Goal: Task Accomplishment & Management: Use online tool/utility

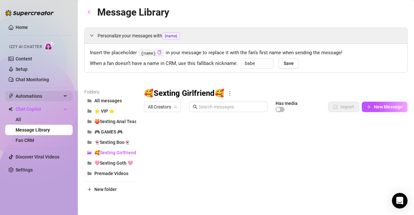
scroll to position [64, 0]
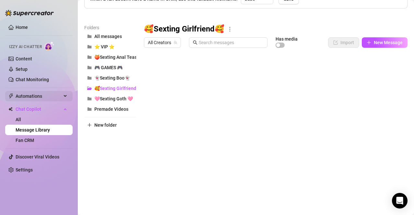
click at [32, 93] on span "Automations" at bounding box center [39, 96] width 46 height 10
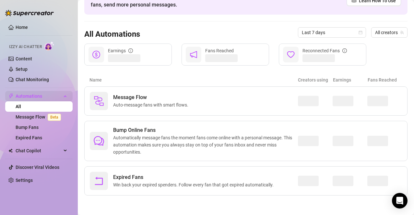
scroll to position [41, 0]
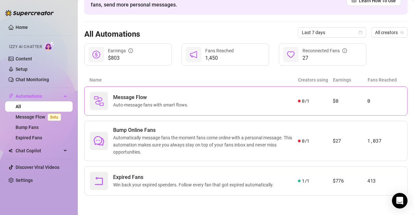
click at [252, 102] on div "Message Flow Auto-message fans with smart flows." at bounding box center [194, 101] width 208 height 18
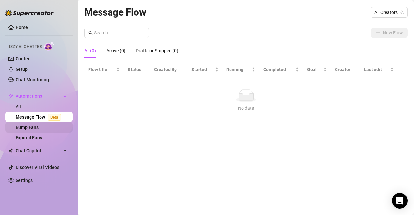
click at [25, 129] on link "Bump Fans" at bounding box center [27, 127] width 23 height 5
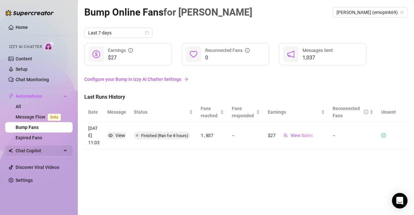
click at [38, 153] on span "Chat Copilot" at bounding box center [39, 150] width 46 height 10
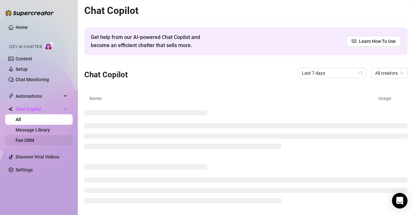
click at [34, 141] on link "Fan CRM" at bounding box center [25, 140] width 18 height 5
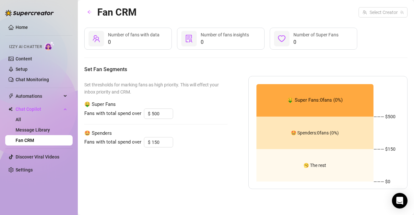
type input "300"
type input "3"
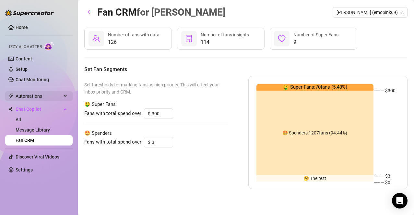
click at [40, 95] on span "Automations" at bounding box center [39, 96] width 46 height 10
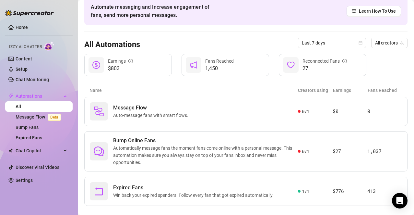
scroll to position [41, 0]
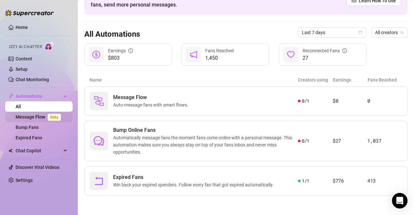
click at [29, 119] on link "Message Flow Beta" at bounding box center [40, 116] width 48 height 5
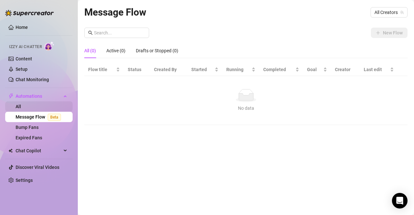
click at [21, 104] on link "All" at bounding box center [19, 106] width 6 height 5
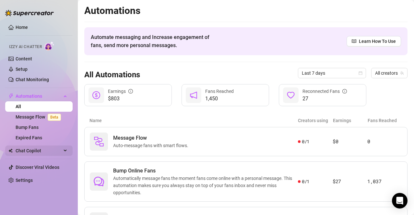
click at [38, 150] on span "Chat Copilot" at bounding box center [39, 150] width 46 height 10
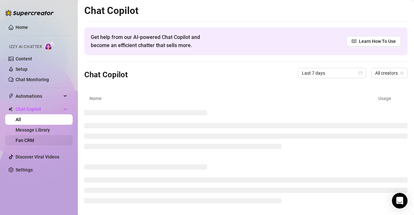
click at [33, 142] on link "Fan CRM" at bounding box center [25, 140] width 18 height 5
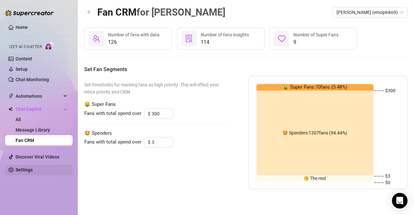
click at [33, 168] on link "Settings" at bounding box center [24, 169] width 17 height 5
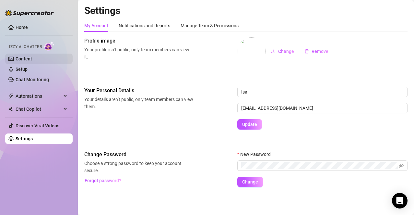
click at [22, 60] on link "Content" at bounding box center [24, 58] width 17 height 5
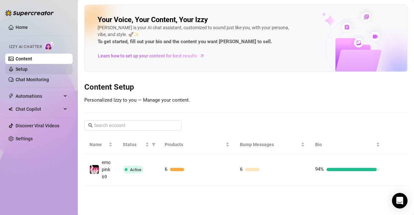
click at [28, 71] on link "Setup" at bounding box center [22, 68] width 12 height 5
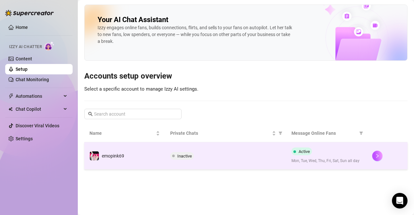
click at [329, 158] on span "Mon, Tue, Wed, Thu, Fri, Sat, Sun all day" at bounding box center [327, 161] width 70 height 6
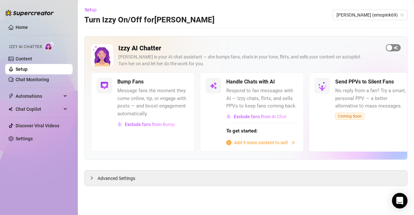
click at [399, 48] on span "button" at bounding box center [393, 47] width 15 height 7
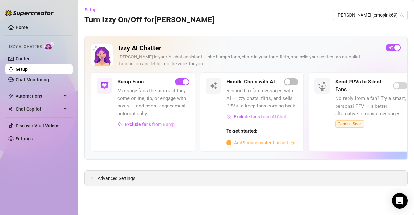
click at [125, 179] on span "Advanced Settings" at bounding box center [117, 177] width 38 height 7
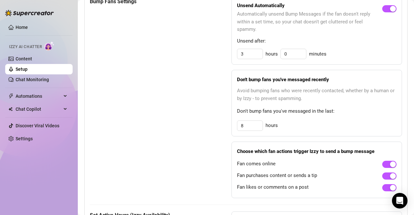
scroll to position [391, 0]
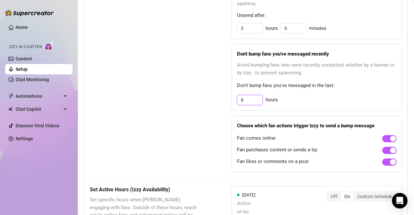
click at [254, 33] on input "8" at bounding box center [249, 28] width 25 height 10
click at [254, 100] on input "8" at bounding box center [249, 100] width 25 height 10
type input "4"
click at [309, 102] on div "4 hours" at bounding box center [317, 100] width 160 height 10
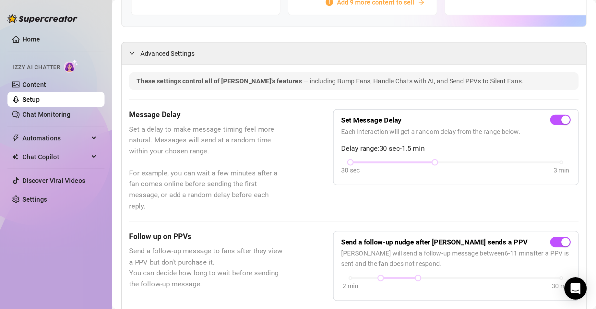
scroll to position [0, 0]
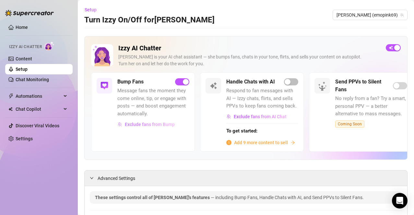
click at [141, 127] on span "Exclude fans from Bump" at bounding box center [150, 124] width 50 height 5
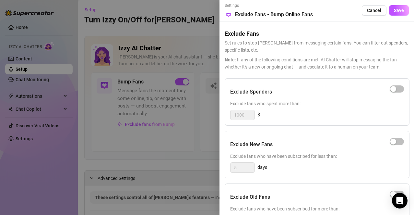
click at [347, 185] on div "Exclude Old Fans Exclude fans who have been subscribed for more than: 180 days" at bounding box center [317, 206] width 185 height 47
drag, startPoint x: 346, startPoint y: 160, endPoint x: 348, endPoint y: 181, distance: 21.8
click at [394, 89] on div "button" at bounding box center [393, 89] width 6 height 6
drag, startPoint x: 239, startPoint y: 116, endPoint x: 229, endPoint y: 116, distance: 10.1
click at [229, 116] on div "Exclude Spenders Exclude fans who spent more than: 1000 $" at bounding box center [317, 101] width 185 height 47
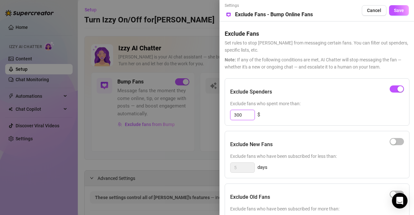
type input "300"
click at [281, 116] on div "300 $" at bounding box center [317, 115] width 174 height 10
click at [371, 199] on div "Exclude Old Fans" at bounding box center [317, 197] width 174 height 16
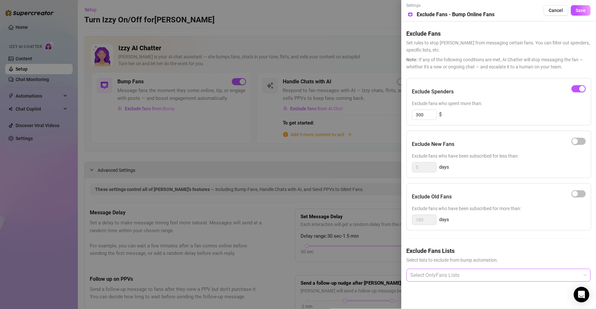
click at [414, 214] on div at bounding box center [495, 276] width 175 height 12
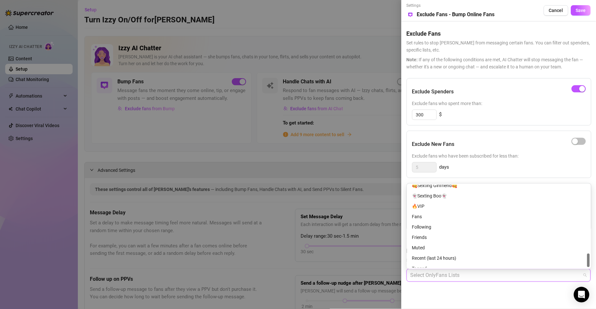
scroll to position [414, 0]
drag, startPoint x: 588, startPoint y: 191, endPoint x: 593, endPoint y: 264, distance: 73.8
click at [414, 214] on body "Home Izzy AI Chatter Content Setup Chat Monitoring Automations All Message Flow…" at bounding box center [298, 154] width 596 height 309
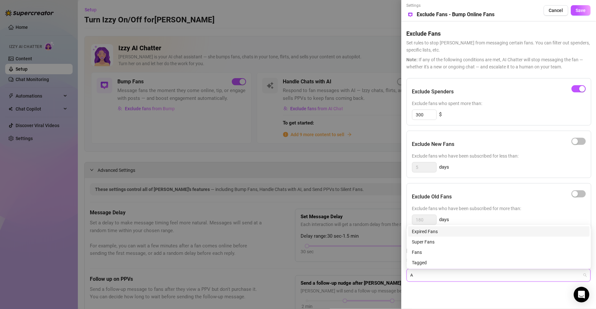
scroll to position [0, 0]
type input "S"
type input "ac"
type input "w"
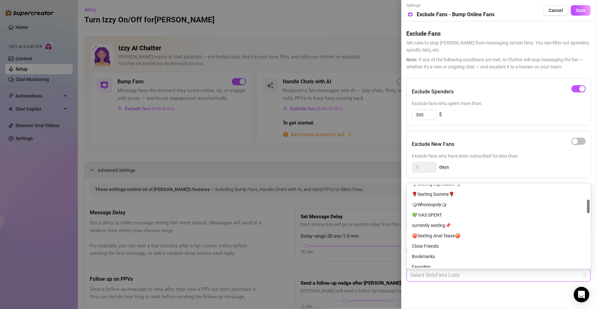
scroll to position [101, 0]
drag, startPoint x: 588, startPoint y: 191, endPoint x: 590, endPoint y: 208, distance: 16.9
click at [414, 208] on div at bounding box center [588, 209] width 3 height 14
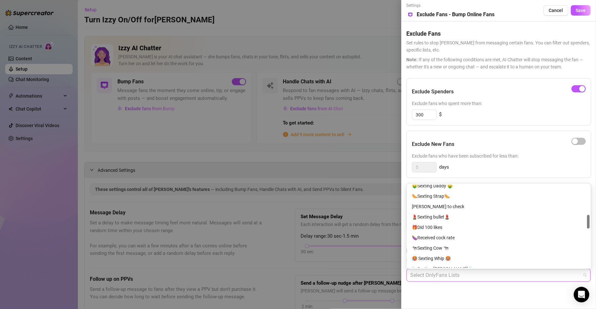
scroll to position [187, 0]
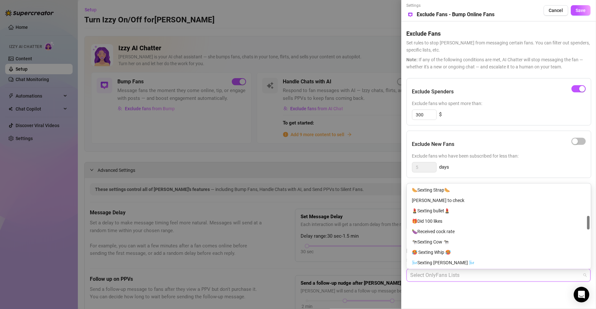
drag, startPoint x: 589, startPoint y: 210, endPoint x: 591, endPoint y: 224, distance: 14.3
click at [414, 214] on div "1170114330 1196167114 321240605 🤑Sexting Daddy 🤑 🌭Sexting Strap🌭 [PERSON_NAME] …" at bounding box center [499, 227] width 184 height 86
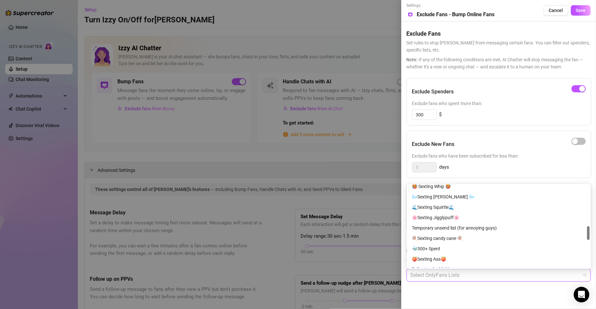
scroll to position [262, 0]
drag, startPoint x: 587, startPoint y: 223, endPoint x: 590, endPoint y: 236, distance: 13.1
click at [414, 214] on div "1170114330 1196167114 321240605 🌬️Sexting [PERSON_NAME] 🌬️ 🌊Sexting Squirtle🌊 🌸…" at bounding box center [499, 227] width 184 height 86
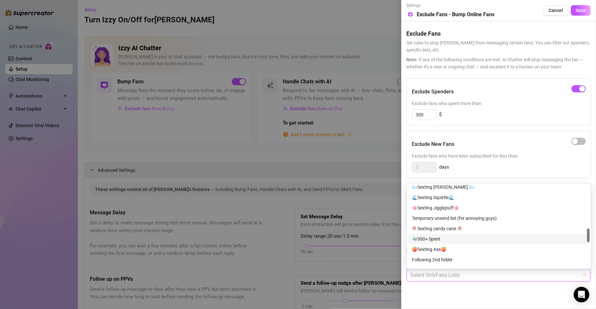
click at [414, 214] on div "🐳300+ Spent" at bounding box center [499, 238] width 174 height 7
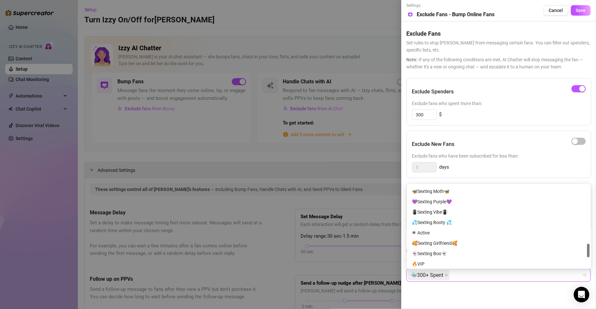
scroll to position [353, 0]
drag, startPoint x: 588, startPoint y: 239, endPoint x: 588, endPoint y: 254, distance: 15.2
click at [414, 214] on div at bounding box center [588, 251] width 3 height 14
click at [414, 214] on div "👁 Active" at bounding box center [499, 230] width 174 height 7
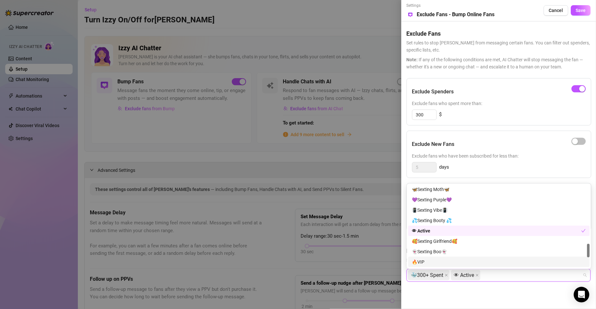
click at [414, 214] on div "Exclude Fans Lists Select lists to exclude from bump automation. 🐳300+ Spent 👁 …" at bounding box center [499, 269] width 184 height 46
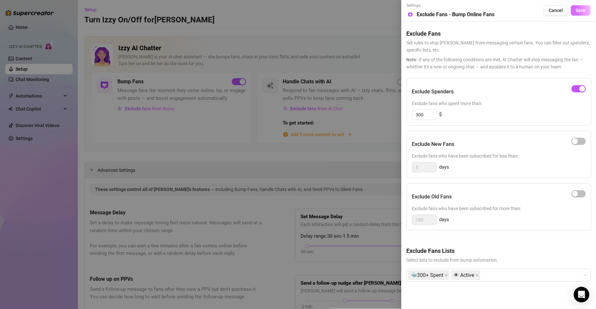
click at [414, 8] on span "Save" at bounding box center [581, 10] width 10 height 5
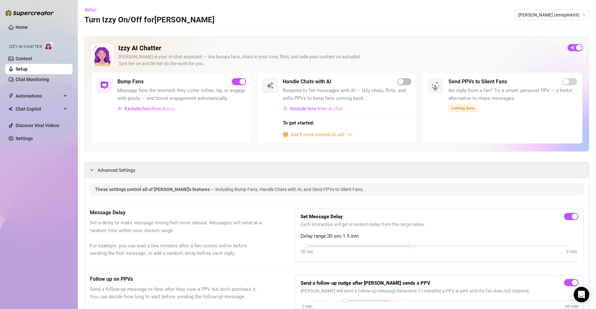
click at [304, 135] on span "Add 9 more content to sell" at bounding box center [318, 134] width 54 height 7
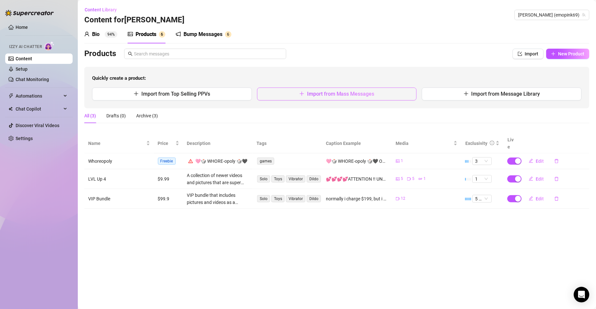
click at [313, 98] on button "Import from Mass Messages" at bounding box center [337, 94] width 160 height 13
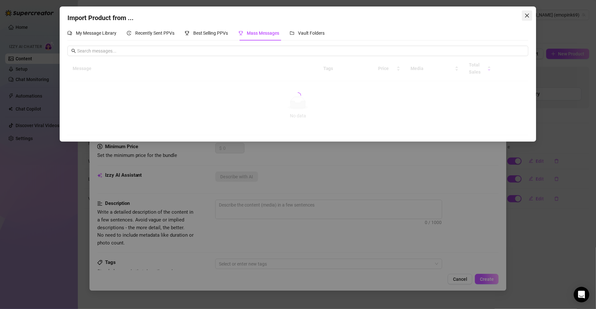
click at [414, 14] on icon "close" at bounding box center [527, 15] width 5 height 5
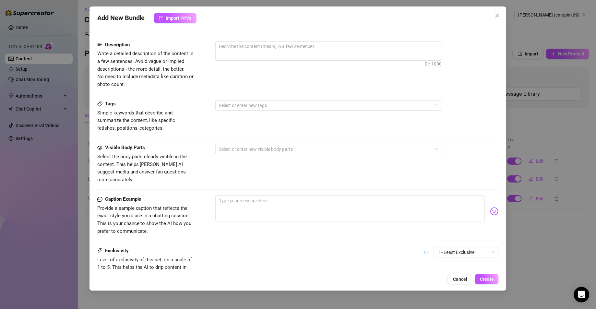
scroll to position [163, 0]
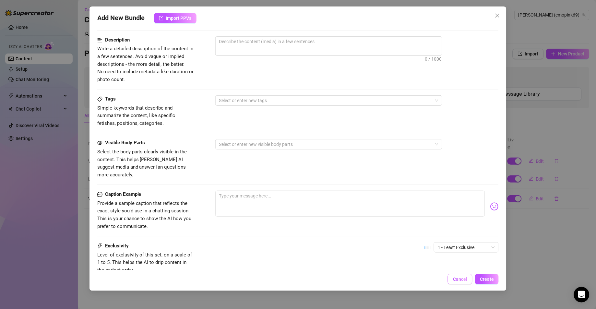
click at [414, 214] on span "Cancel" at bounding box center [460, 279] width 14 height 5
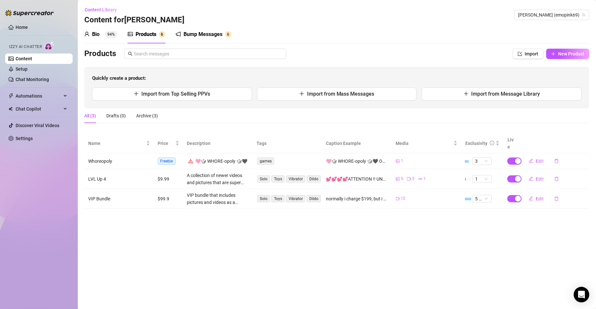
click at [184, 33] on div "Bump Messages" at bounding box center [203, 34] width 39 height 8
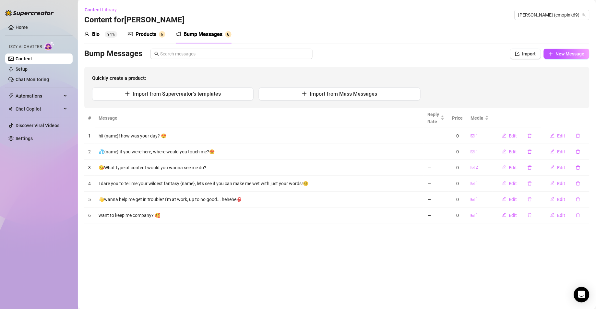
click at [141, 33] on div "Products" at bounding box center [146, 34] width 21 height 8
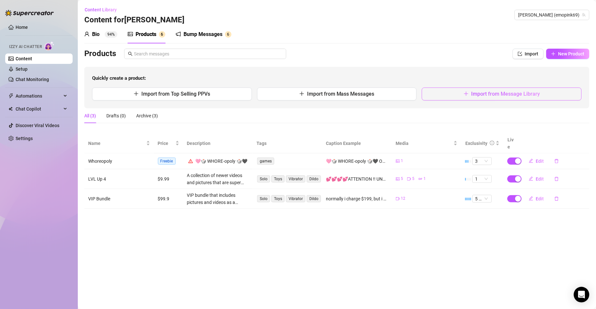
click at [414, 94] on span "Import from Message Library" at bounding box center [506, 94] width 69 height 6
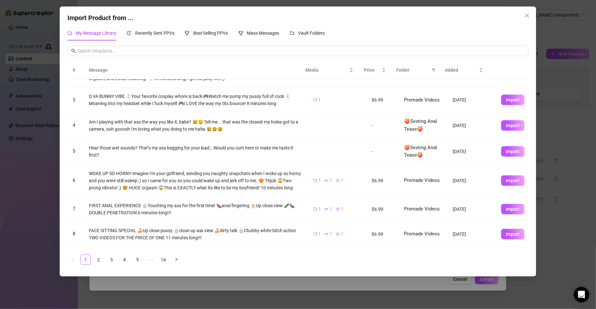
scroll to position [58, 0]
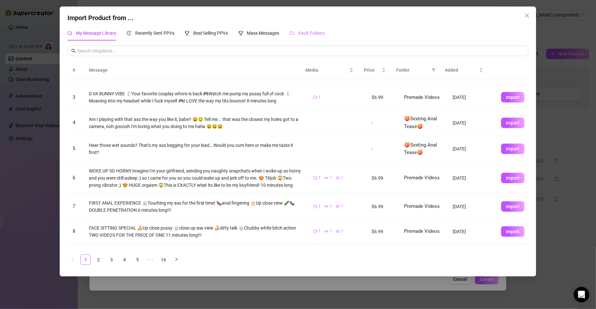
click at [294, 28] on div "Vault Folders" at bounding box center [307, 33] width 35 height 15
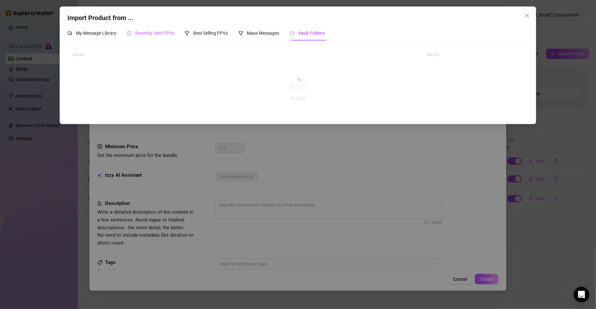
click at [145, 35] on span "Recently Sent PPVs" at bounding box center [154, 32] width 39 height 5
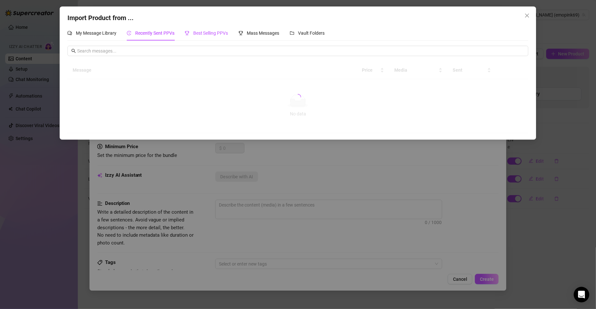
click at [217, 36] on div "Best Selling PPVs" at bounding box center [206, 33] width 43 height 7
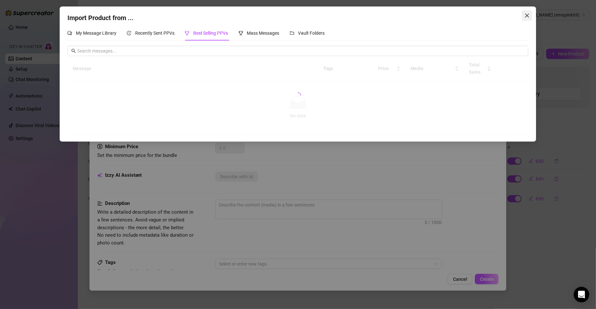
click at [414, 16] on icon "close" at bounding box center [527, 15] width 5 height 5
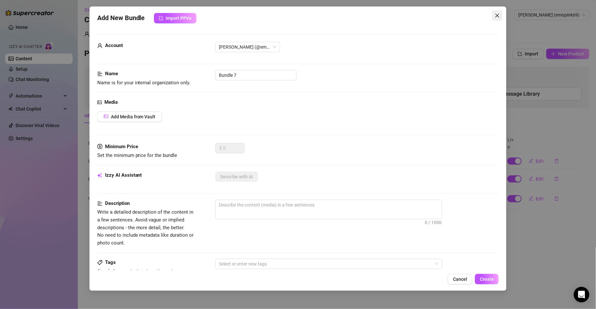
click at [414, 17] on span "Close" at bounding box center [497, 15] width 10 height 5
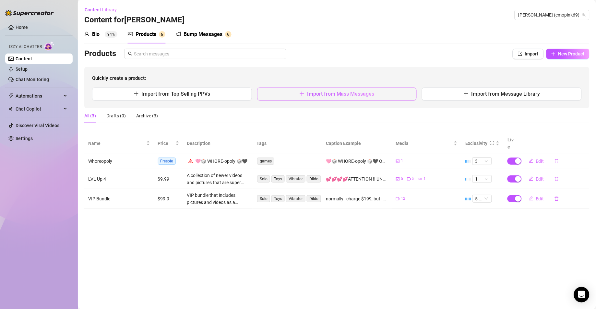
click at [303, 94] on icon "plus" at bounding box center [302, 93] width 4 height 0
type textarea "Type your message here..."
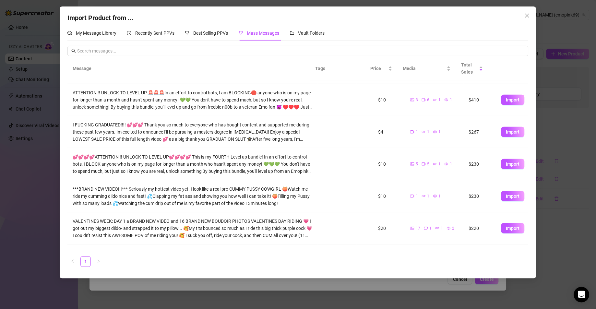
scroll to position [30, 0]
click at [167, 30] on div "Recently Sent PPVs" at bounding box center [151, 33] width 48 height 7
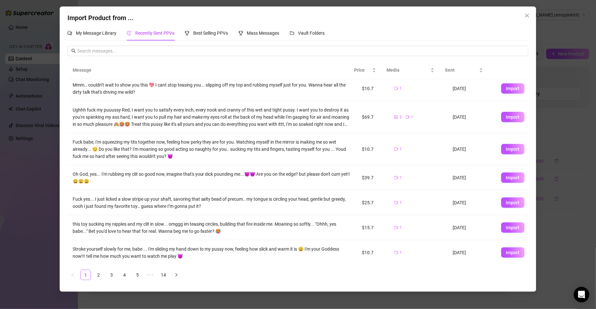
scroll to position [87, 0]
click at [103, 36] on div "My Message Library" at bounding box center [91, 33] width 49 height 7
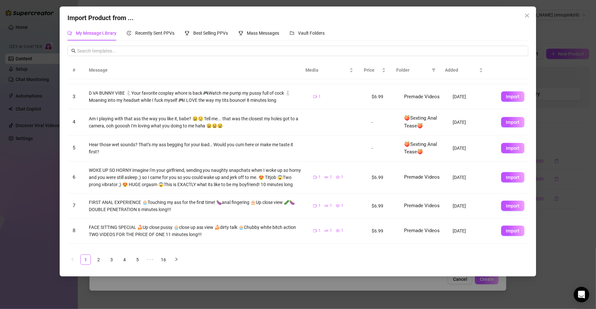
scroll to position [61, 0]
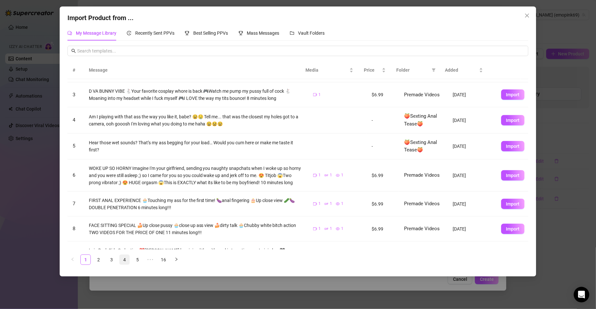
click at [122, 214] on link "4" at bounding box center [125, 260] width 10 height 10
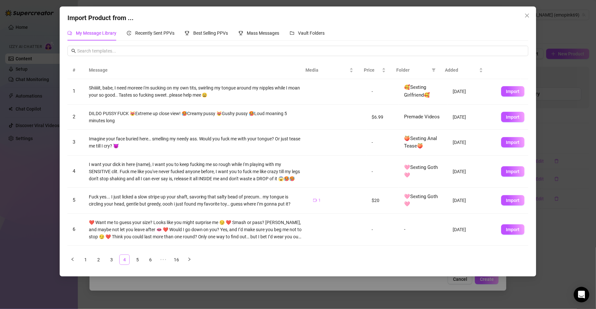
scroll to position [0, 0]
click at [139, 50] on input "text" at bounding box center [301, 50] width 448 height 7
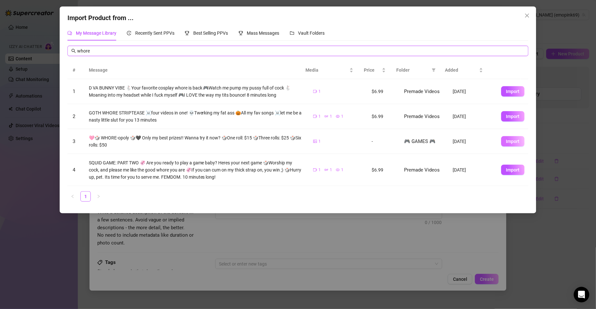
type input "whore"
click at [414, 144] on span "Import" at bounding box center [513, 141] width 14 height 5
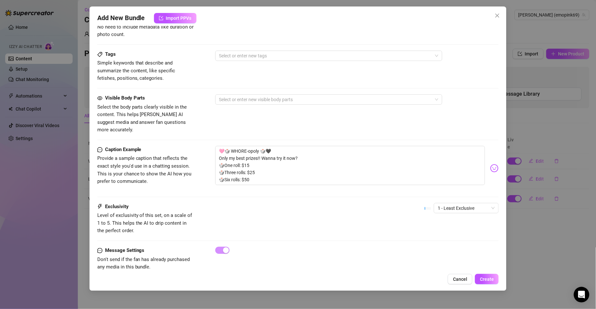
scroll to position [305, 0]
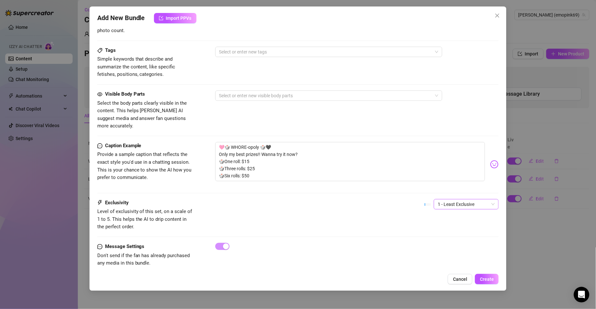
click at [414, 200] on span "1 - Least Exclusive" at bounding box center [466, 204] width 57 height 10
click at [414, 211] on div "1 - Least Exclusive" at bounding box center [459, 211] width 54 height 7
click at [414, 200] on span "1 - Least Exclusive" at bounding box center [466, 204] width 57 height 10
click at [414, 214] on button "Create" at bounding box center [487, 279] width 24 height 10
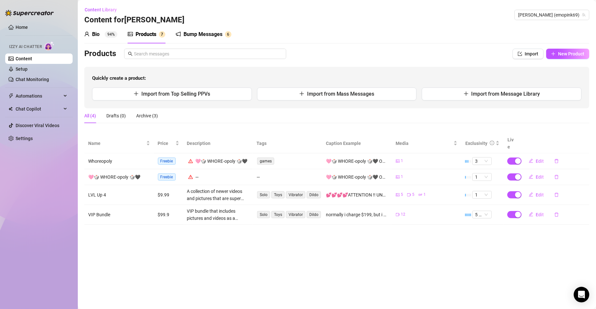
click at [195, 174] on div "—" at bounding box center [218, 177] width 62 height 7
click at [414, 175] on icon "delete" at bounding box center [557, 177] width 5 height 5
click at [414, 154] on button "Yes" at bounding box center [586, 154] width 12 height 8
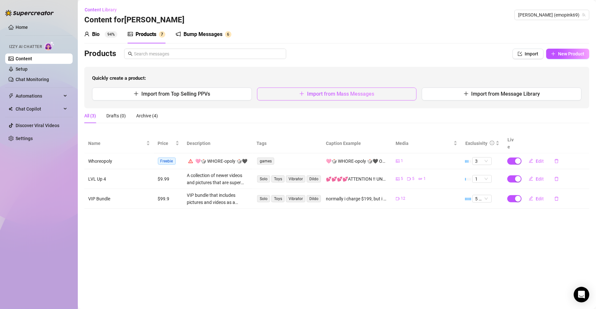
click at [322, 96] on span "Import from Mass Messages" at bounding box center [340, 94] width 67 height 6
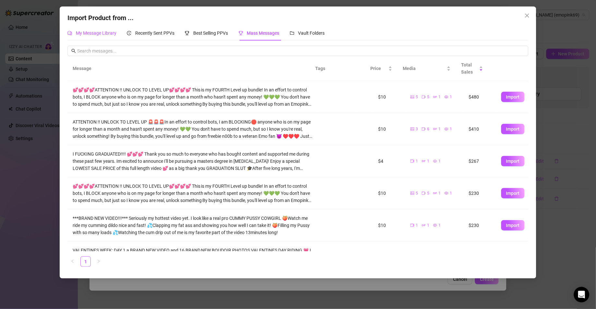
click at [111, 36] on div "My Message Library" at bounding box center [91, 33] width 49 height 7
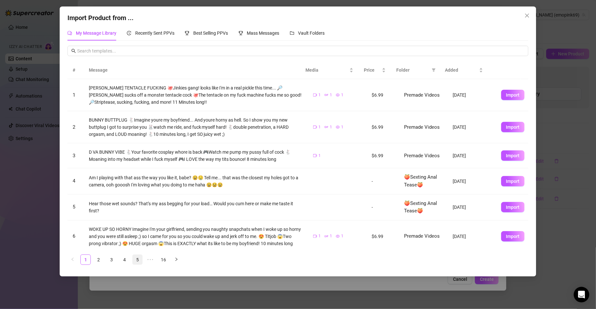
click at [137, 214] on link "5" at bounding box center [138, 260] width 10 height 10
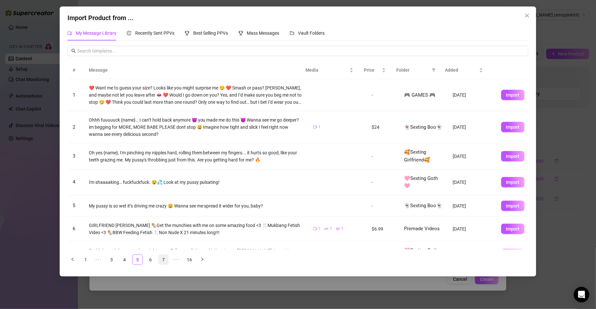
click at [162, 214] on link "7" at bounding box center [164, 260] width 10 height 10
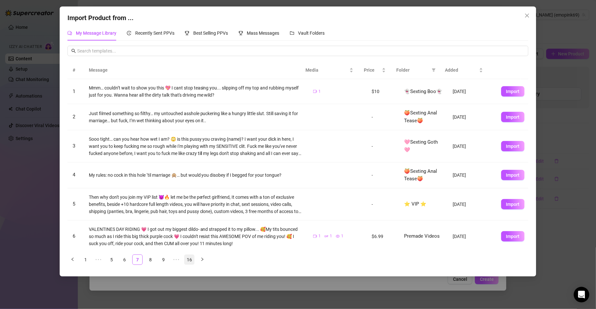
click at [187, 214] on link "16" at bounding box center [190, 260] width 10 height 10
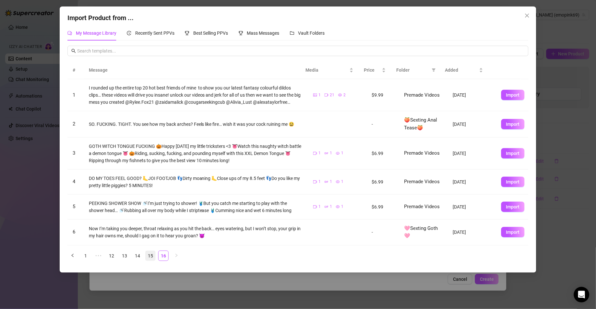
click at [146, 214] on link "15" at bounding box center [151, 256] width 10 height 10
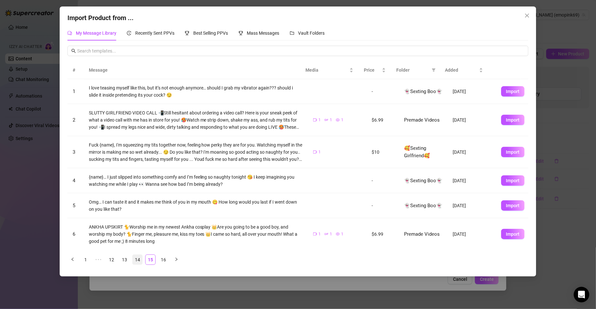
click at [138, 214] on link "14" at bounding box center [138, 260] width 10 height 10
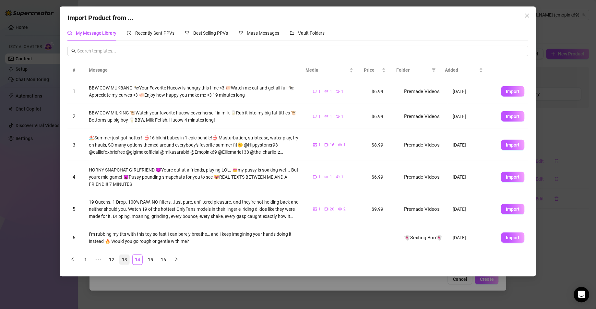
click at [128, 214] on link "13" at bounding box center [125, 260] width 10 height 10
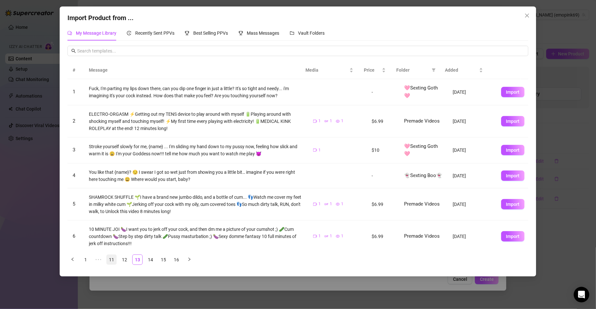
click at [123, 214] on link "12" at bounding box center [125, 260] width 10 height 10
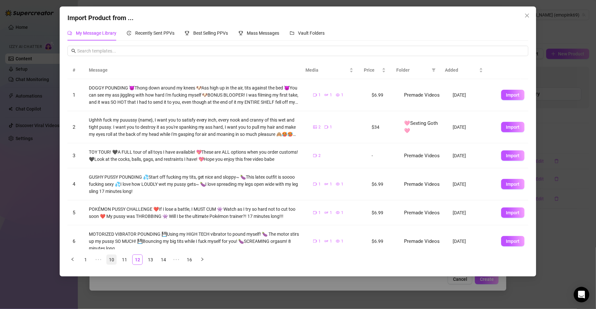
click at [125, 214] on link "11" at bounding box center [125, 260] width 10 height 10
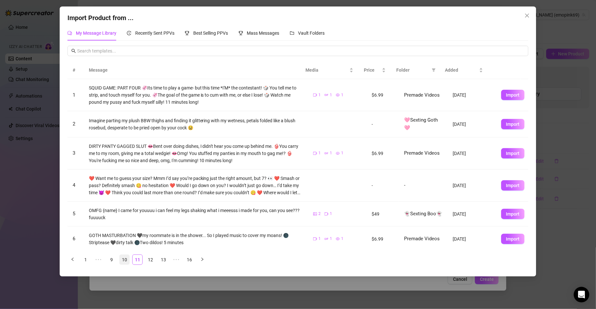
click at [126, 214] on link "10" at bounding box center [125, 260] width 10 height 10
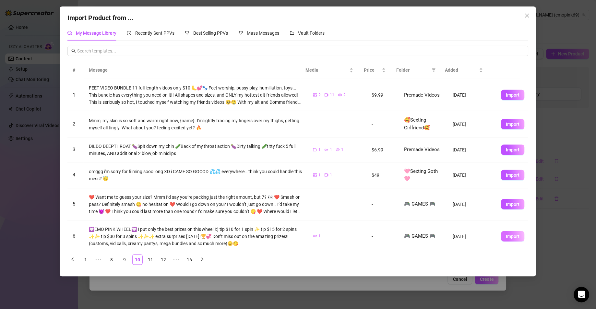
click at [414, 214] on span "Import" at bounding box center [513, 236] width 14 height 5
type textarea "💟EMO PINK WHEEL💟 I put only the best prizes on this wheel!!:) tip $10 for 1 spi…"
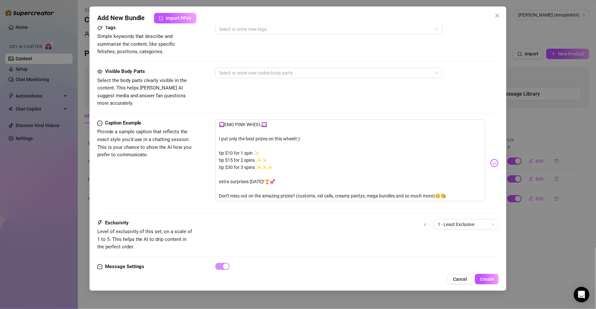
scroll to position [351, 0]
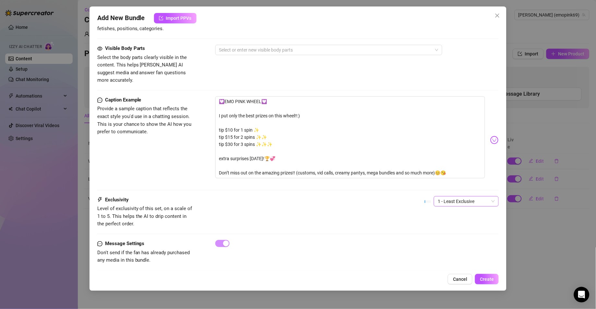
click at [414, 197] on span "1 - Least Exclusive" at bounding box center [466, 202] width 57 height 10
click at [414, 214] on div "3" at bounding box center [459, 229] width 62 height 10
click at [414, 214] on span "Create" at bounding box center [487, 279] width 14 height 5
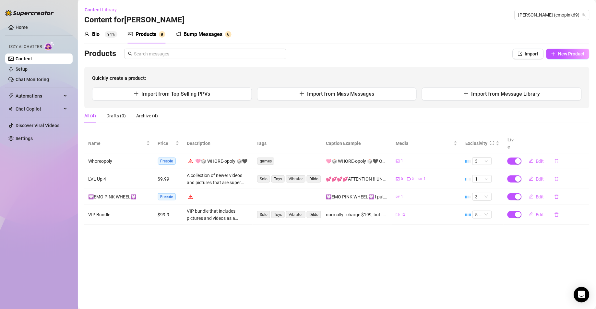
click at [96, 153] on td "Whoreopoly" at bounding box center [119, 161] width 70 height 16
click at [111, 153] on td "Whoreopoly" at bounding box center [119, 161] width 70 height 16
click at [200, 31] on div "Bump Messages" at bounding box center [203, 34] width 39 height 8
